Goal: Information Seeking & Learning: Learn about a topic

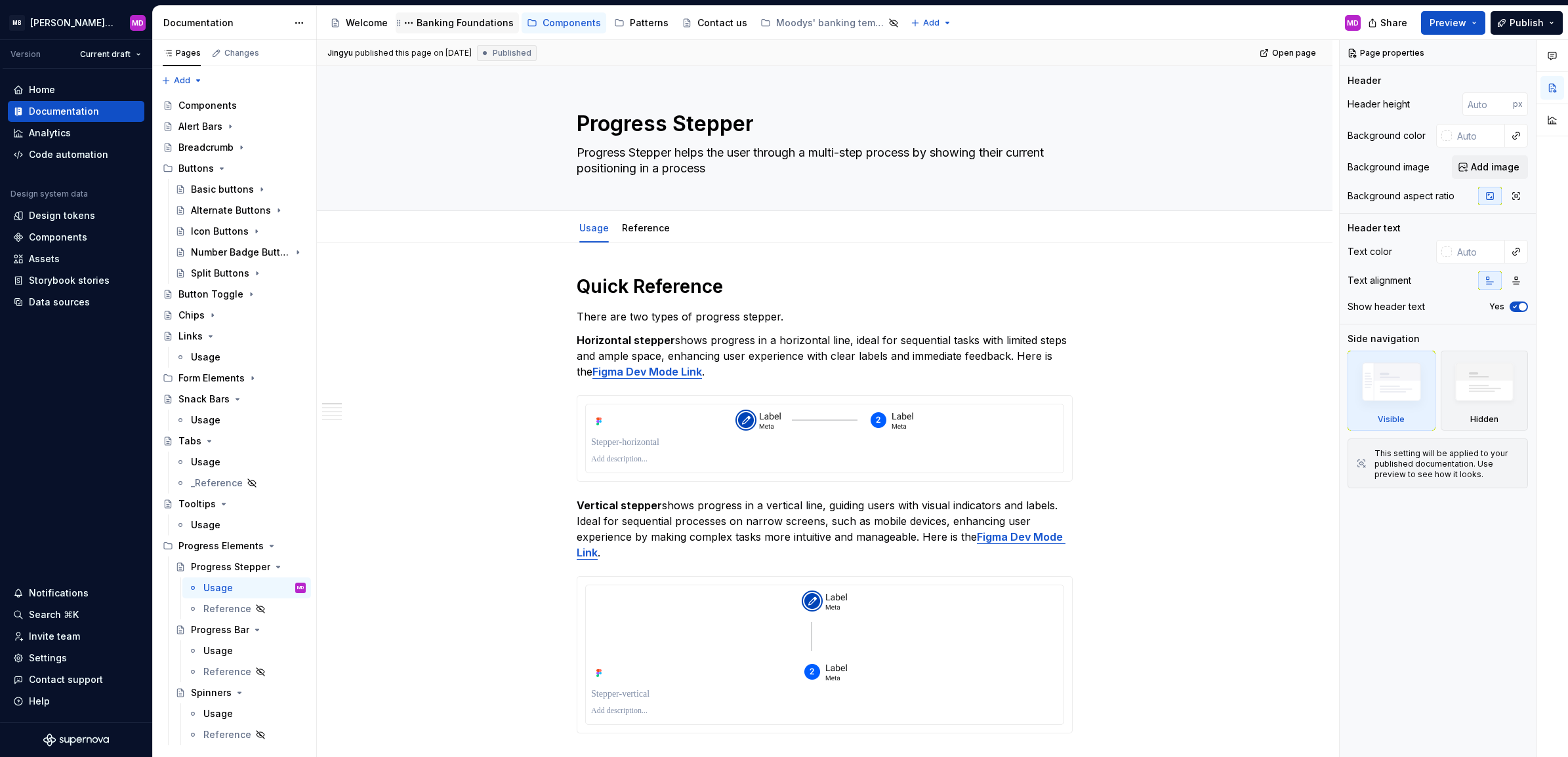
click at [448, 23] on div "Banking Foundations" at bounding box center [465, 23] width 97 height 13
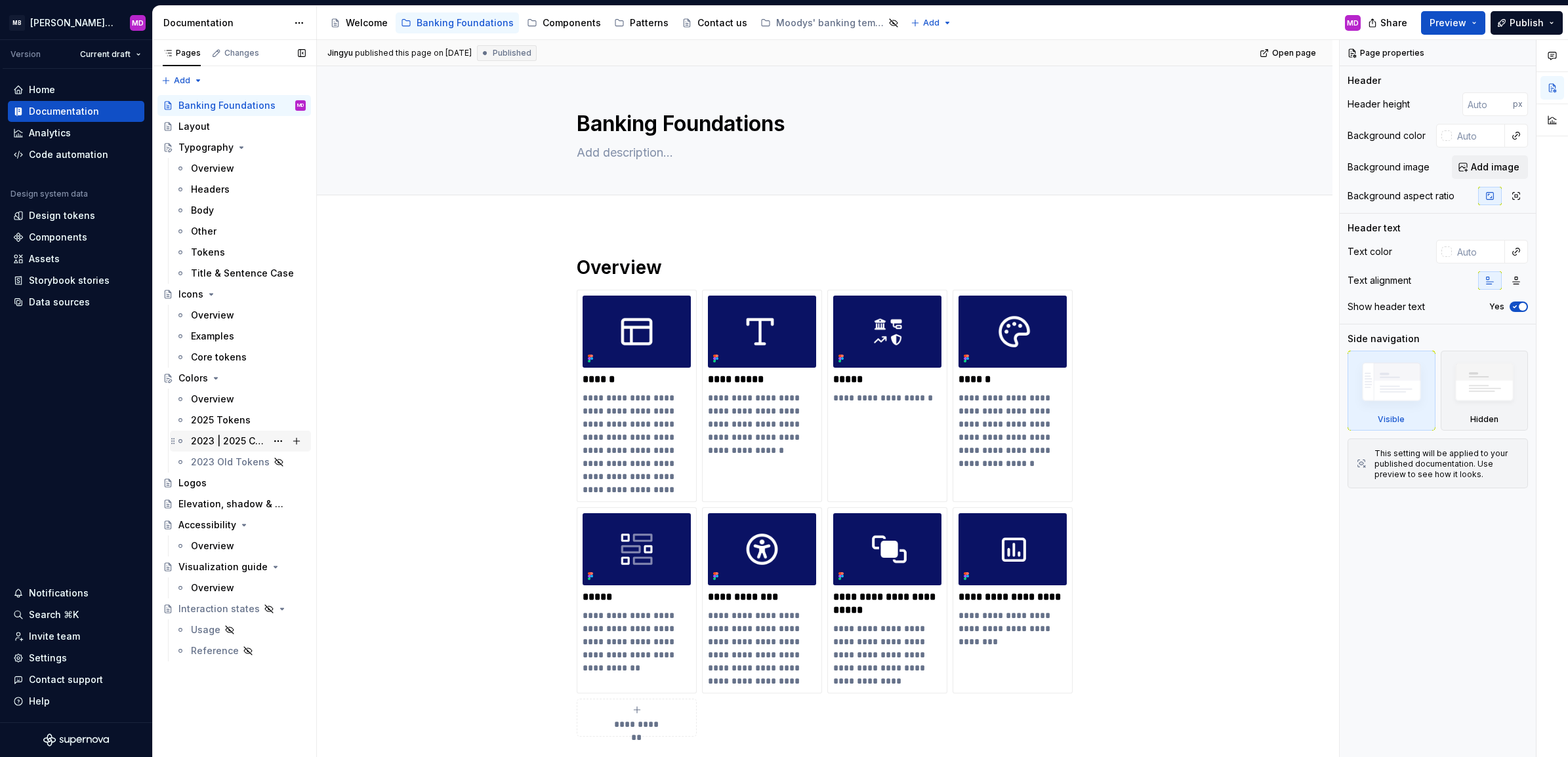
click at [227, 441] on div "2023 | 2025 Color Comparison" at bounding box center [228, 441] width 75 height 13
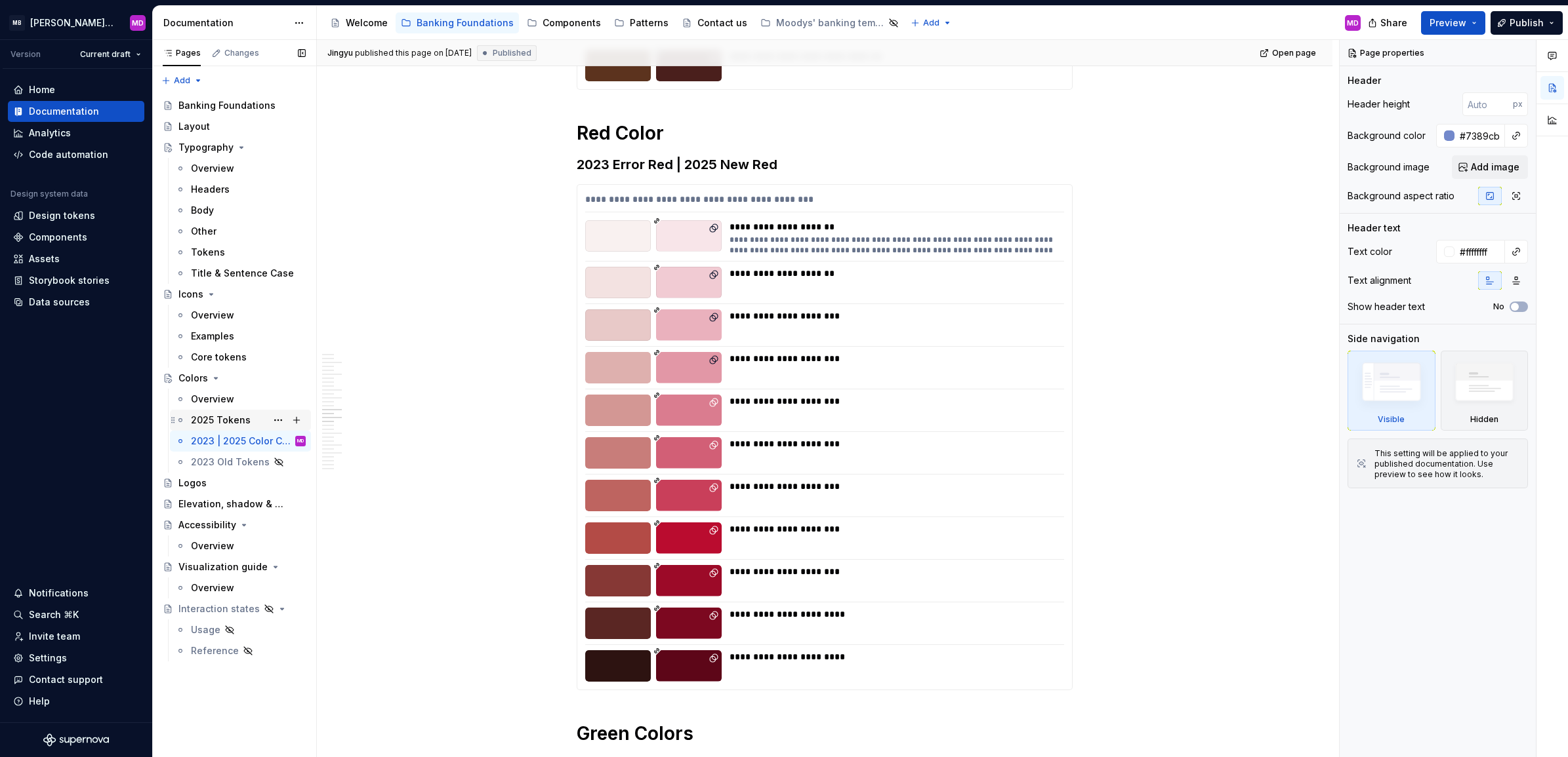
click at [221, 424] on div "2025 Tokens" at bounding box center [220, 420] width 60 height 13
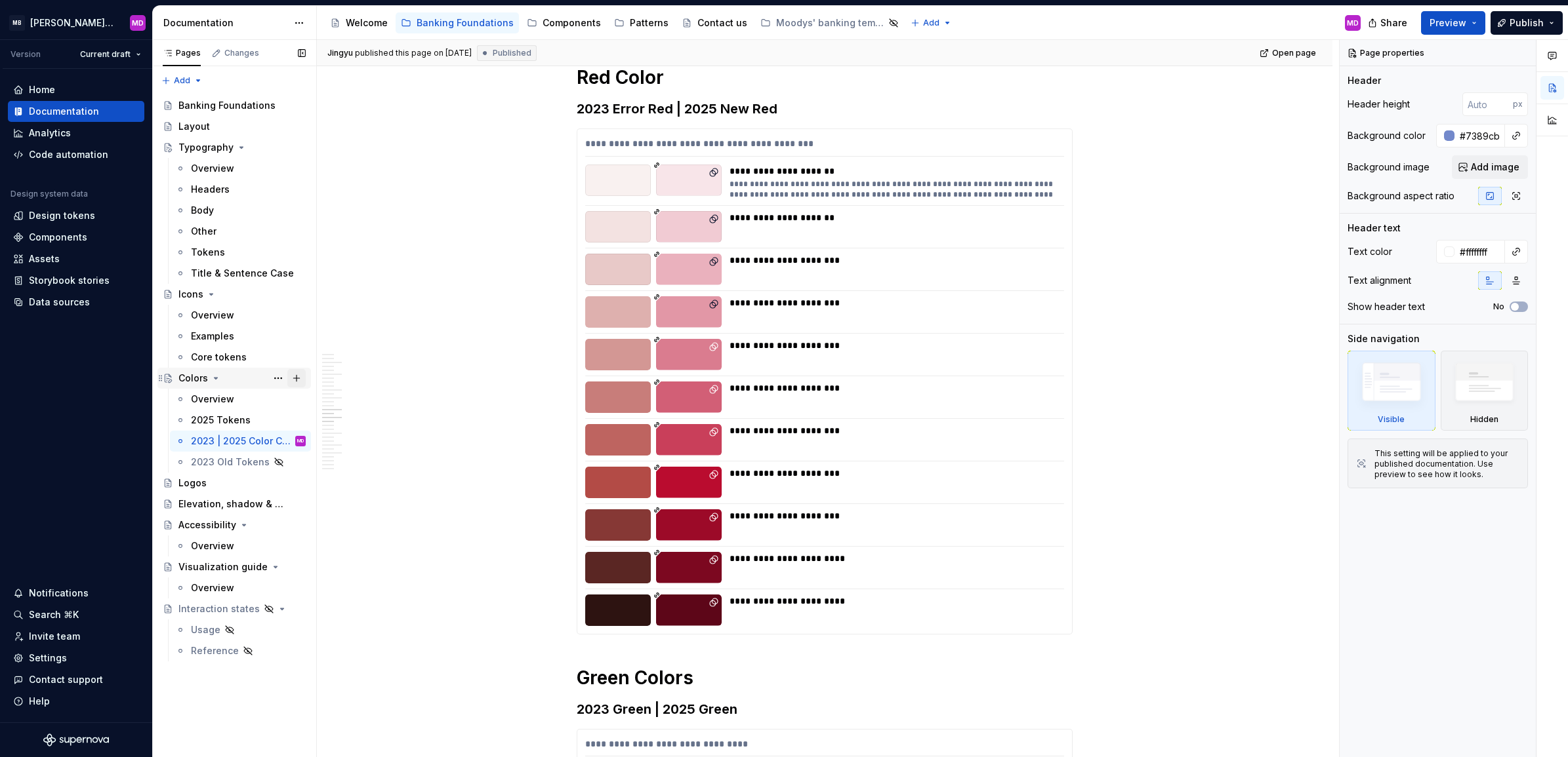
scroll to position [5078, 0]
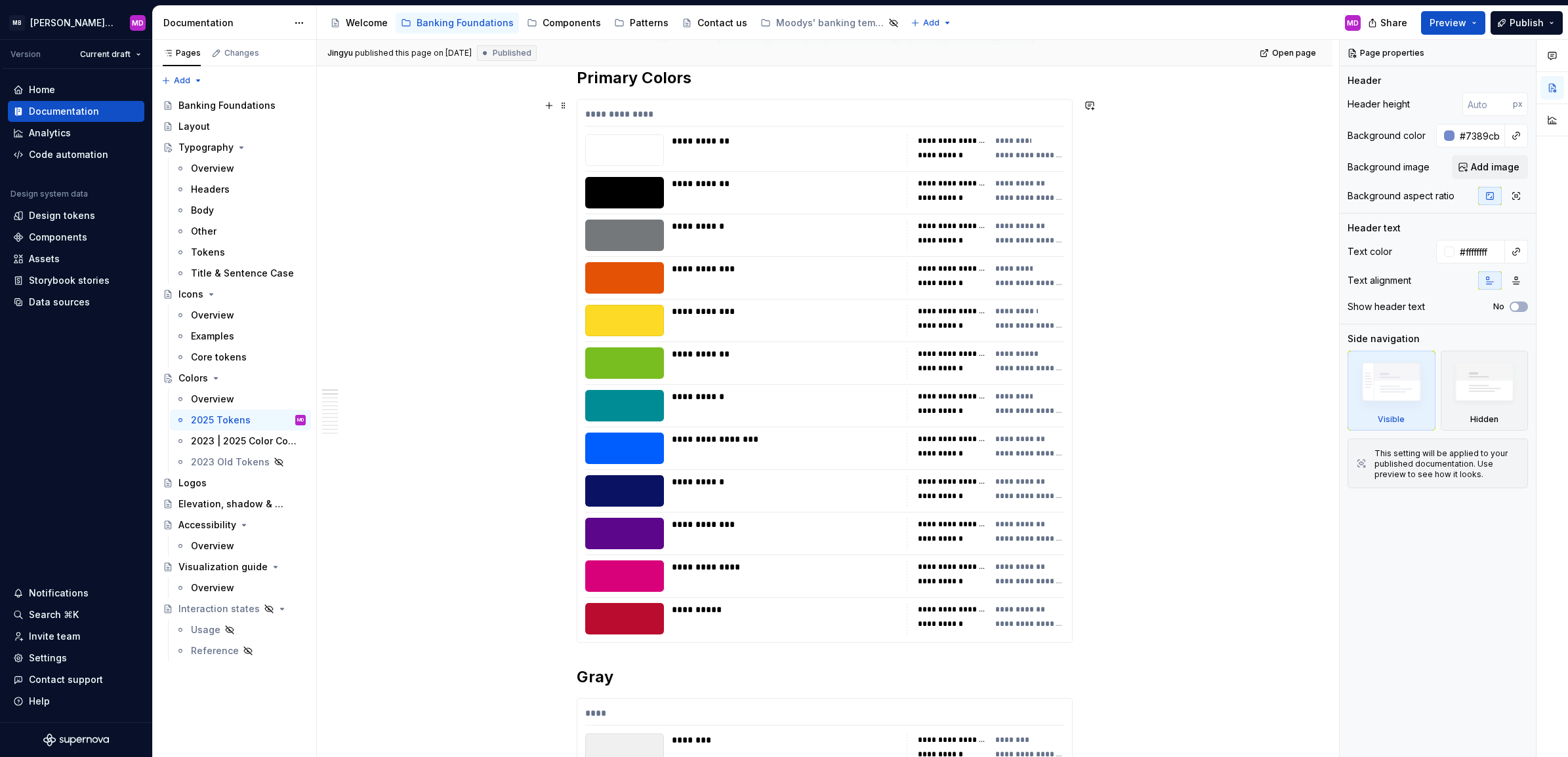
scroll to position [246, 0]
click at [601, 182] on div at bounding box center [624, 193] width 79 height 31
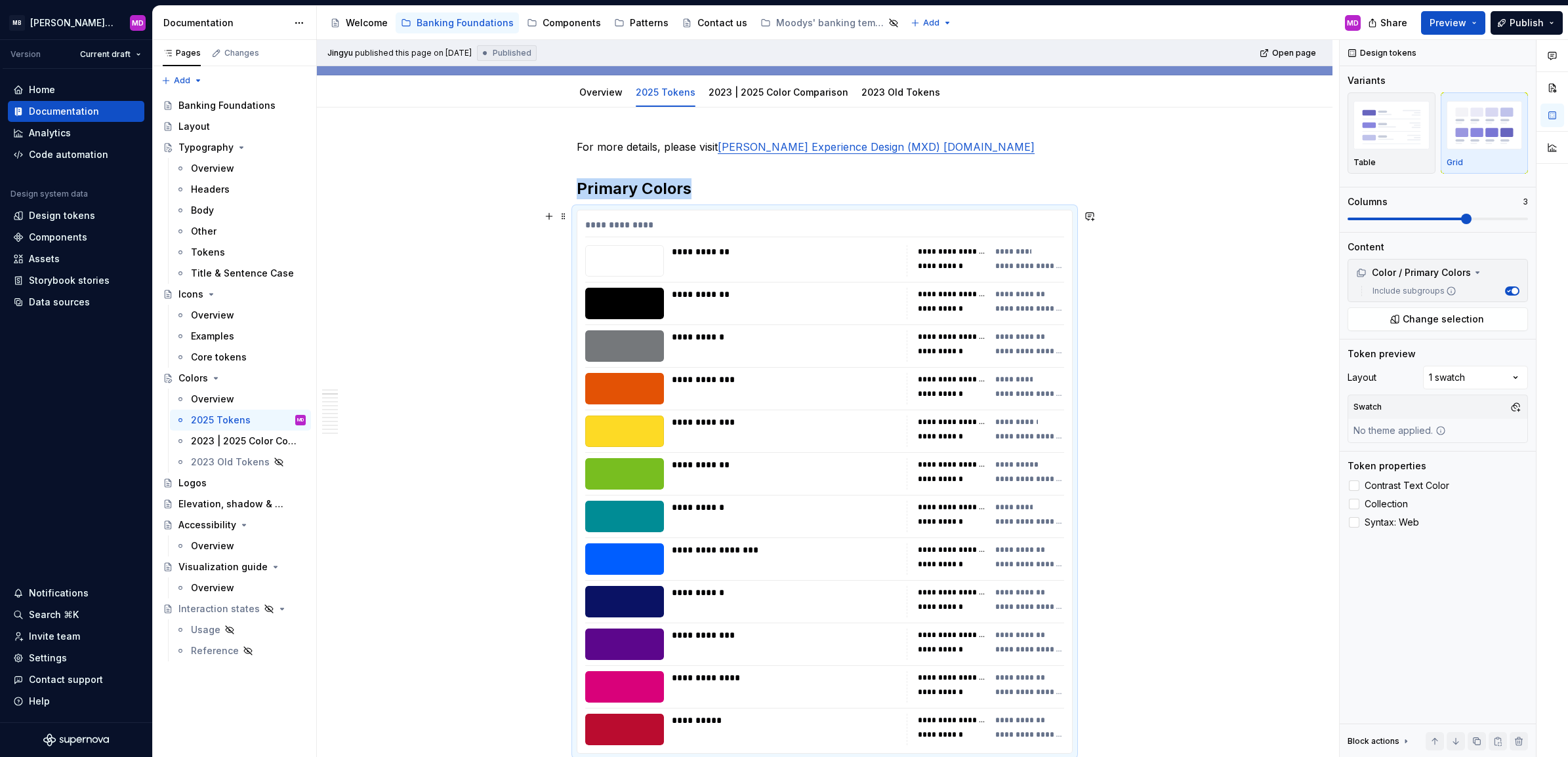
scroll to position [0, 0]
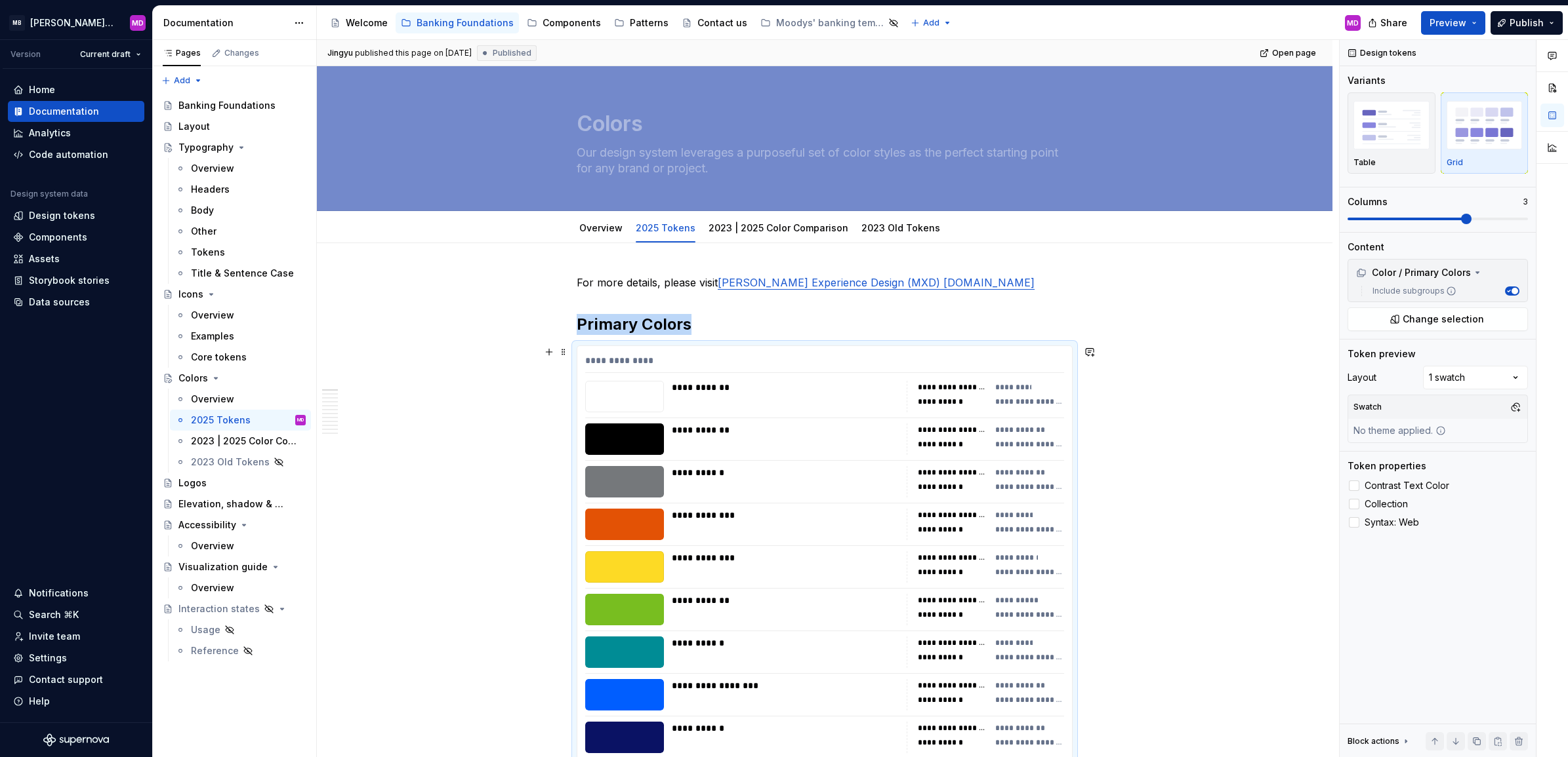
drag, startPoint x: 490, startPoint y: 474, endPoint x: 430, endPoint y: 426, distance: 76.8
type textarea "*"
